Goal: Task Accomplishment & Management: Use online tool/utility

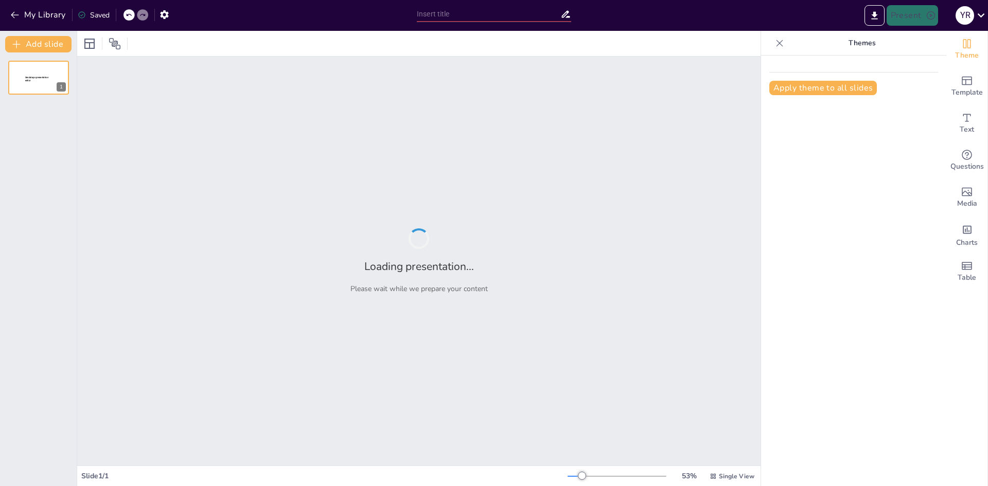
type input "New Sendsteps"
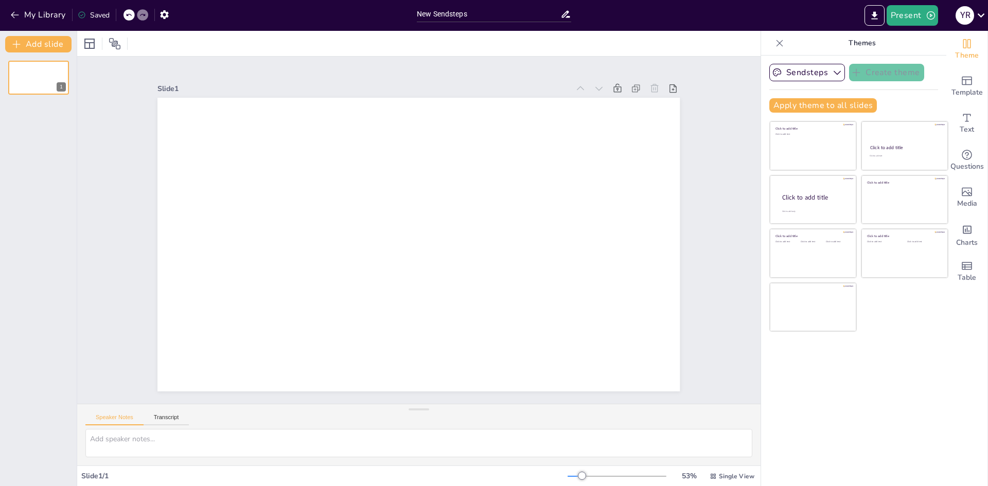
click at [10, 24] on div "My Library Saved" at bounding box center [205, 14] width 411 height 29
click at [17, 5] on div "My Library Saved" at bounding box center [87, 14] width 174 height 19
click at [19, 14] on icon "button" at bounding box center [15, 15] width 10 height 10
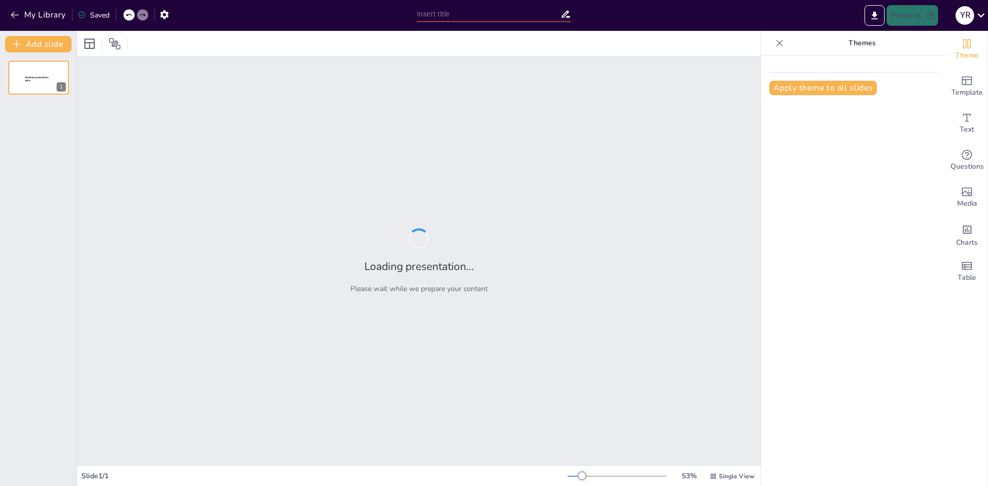
type input "Alianzas Estratégicas y Eventos: Impulsando el Pre-Lanzamiento de SAGSI en el M…"
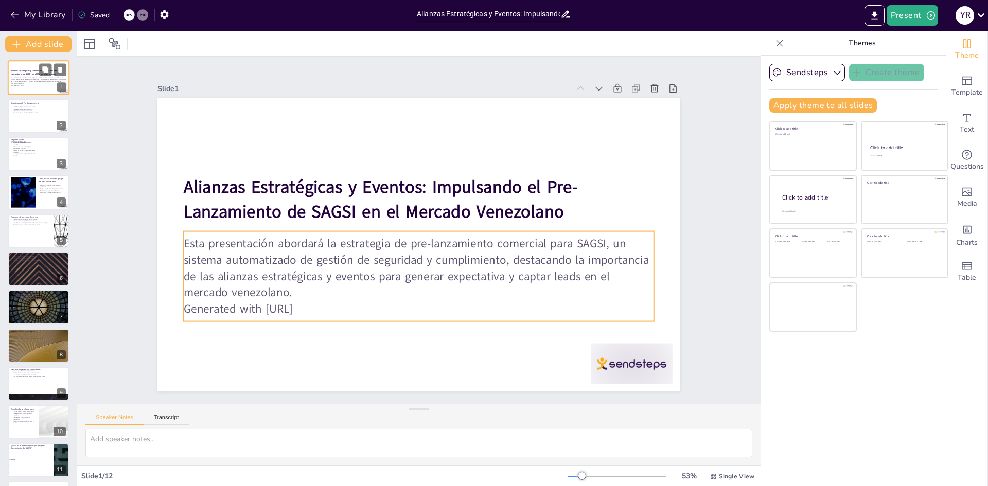
click at [30, 78] on p "Esta presentación abordará la estrategia de pre-lanzamiento comercial para SAGS…" at bounding box center [39, 81] width 56 height 8
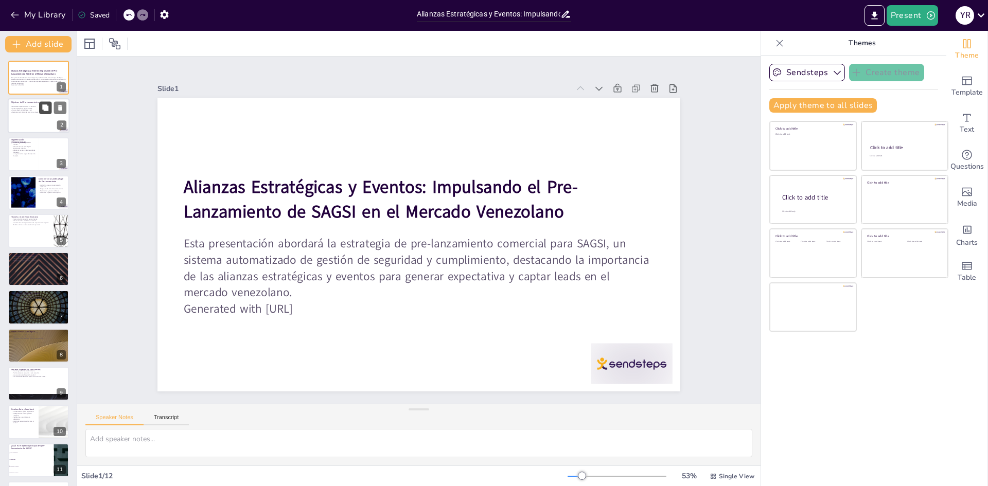
checkbox input "true"
click at [46, 112] on button at bounding box center [45, 108] width 12 height 12
type textarea "Establecer objetivos claros es esencial para la efectividad de cualquier estrat…"
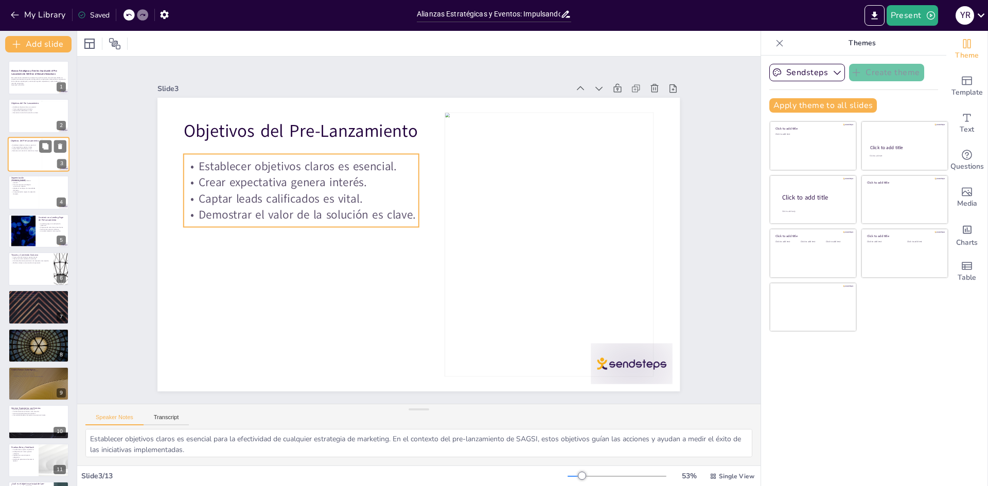
click at [32, 150] on p "Demostrar el valor de la solución es clave." at bounding box center [25, 151] width 28 height 2
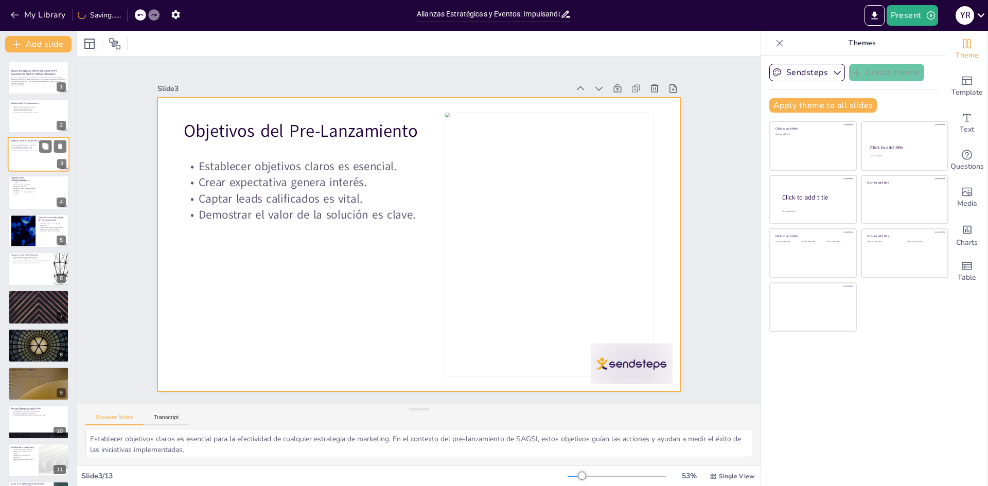
click at [21, 162] on div at bounding box center [39, 154] width 62 height 35
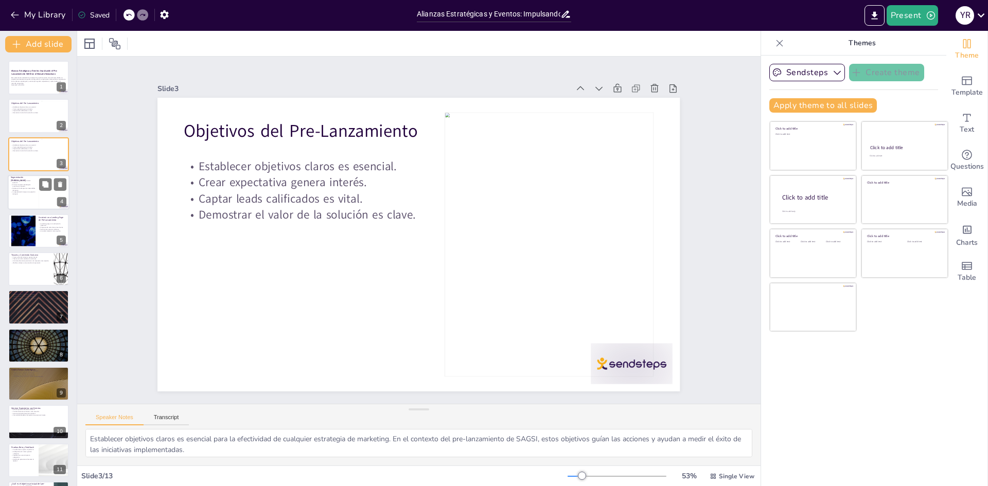
checkbox input "true"
click at [33, 205] on div at bounding box center [39, 192] width 62 height 35
type textarea "Identificar audiencias clave es esencial para dirigir los esfuerzos de marketin…"
checkbox input "true"
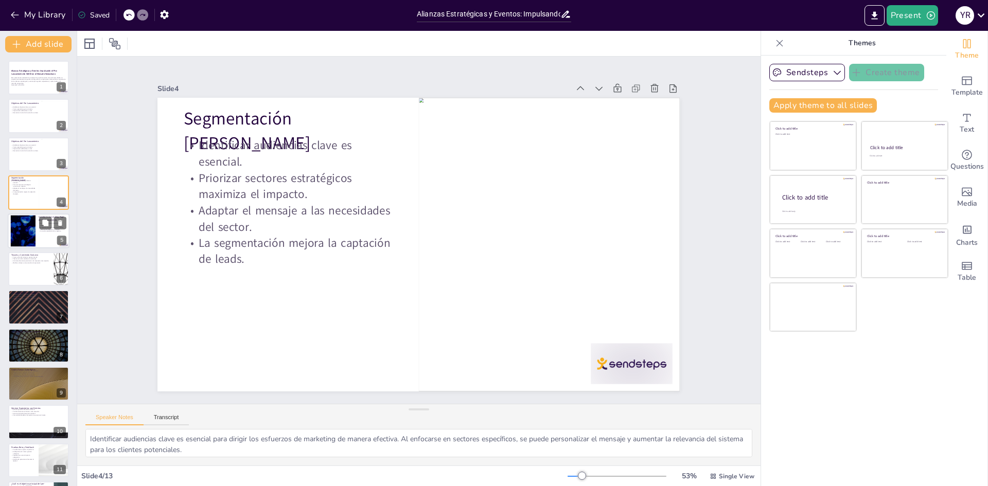
click at [31, 227] on div at bounding box center [23, 230] width 56 height 31
type textarea "La landing page es crucial para la captación de leads, ya que actúa como el pri…"
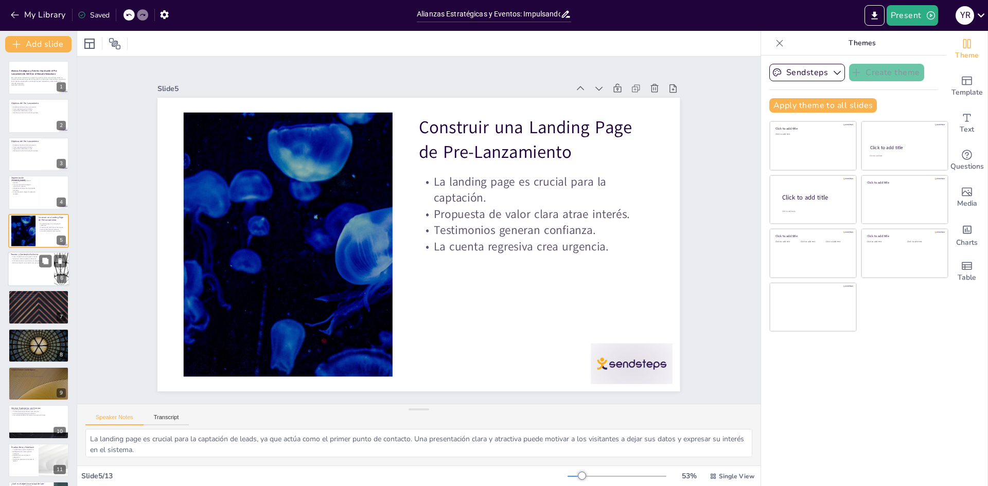
checkbox input "true"
click at [34, 262] on p "Webinars ofrecen una conexión más personal." at bounding box center [31, 263] width 40 height 2
type textarea "Crear contenido atractivo es fundamental para generar interés y mantener a las …"
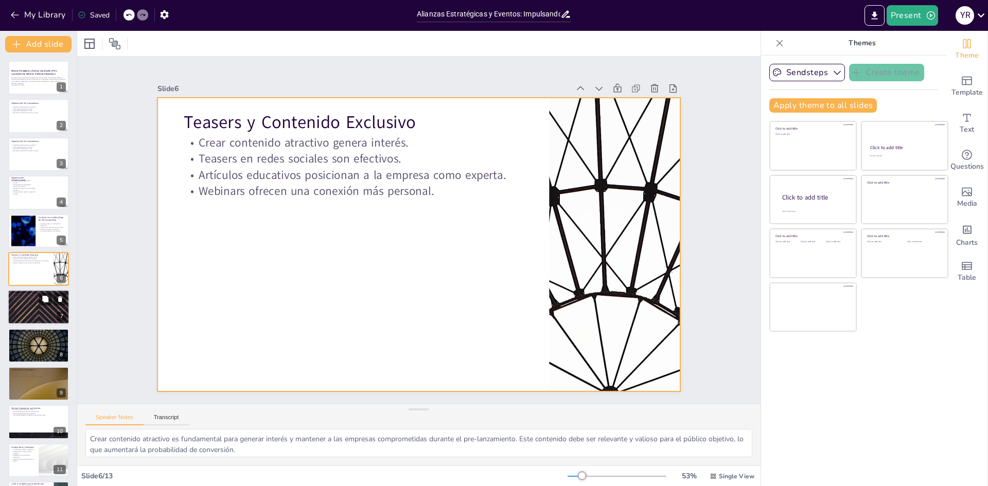
checkbox input "true"
click at [24, 310] on div at bounding box center [39, 307] width 62 height 35
type textarea "El email marketing es una herramienta poderosa para mantener el interés de los …"
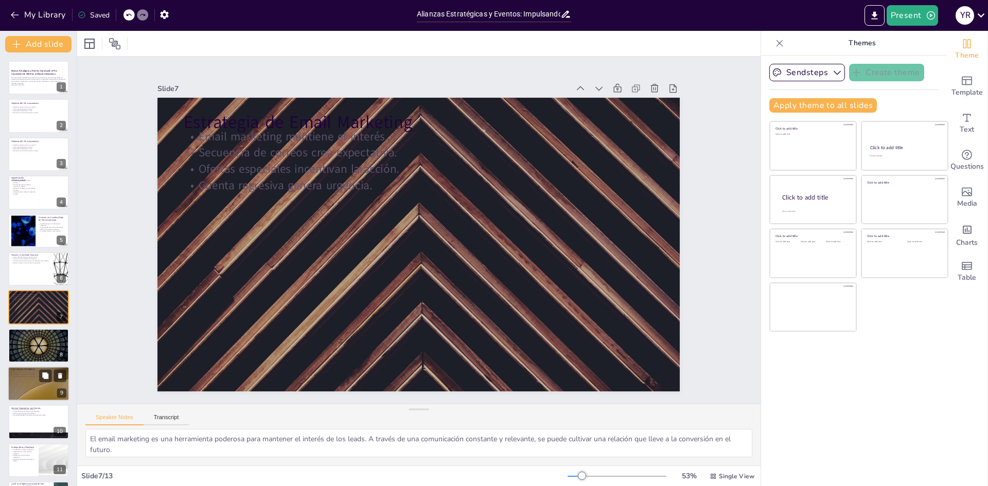
checkbox input "true"
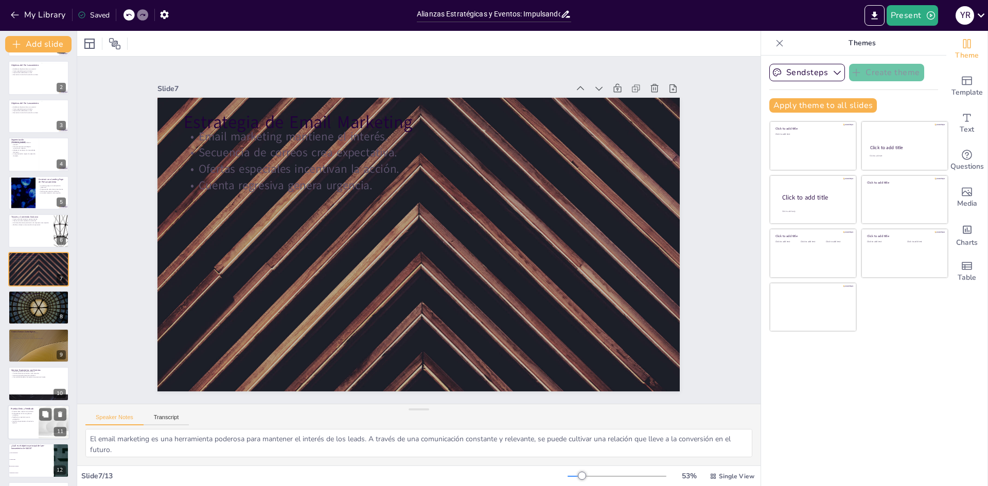
drag, startPoint x: 19, startPoint y: 355, endPoint x: 26, endPoint y: 390, distance: 35.8
click at [19, 357] on div at bounding box center [38, 346] width 61 height 34
type textarea "Las alianzas generan confianza en el mercado al asociar el producto con nombres…"
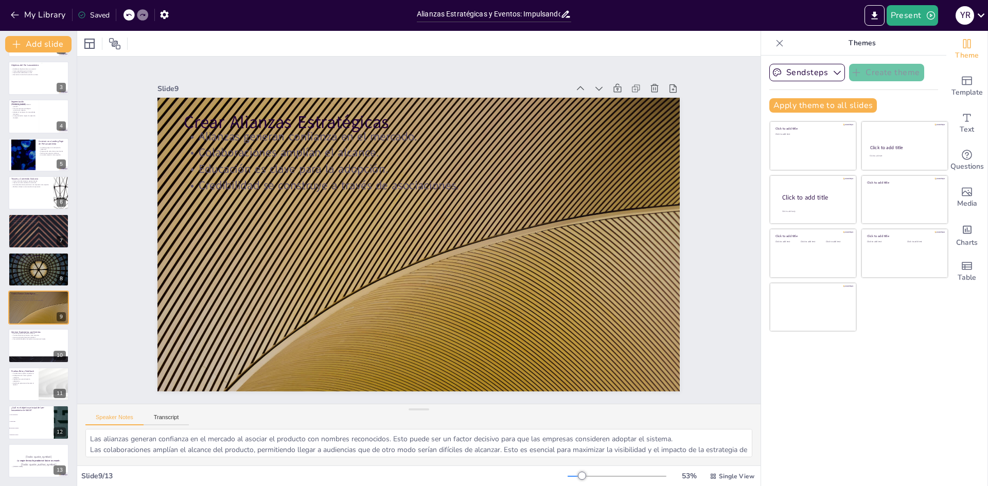
checkbox input "true"
